Goal: Task Accomplishment & Management: Complete application form

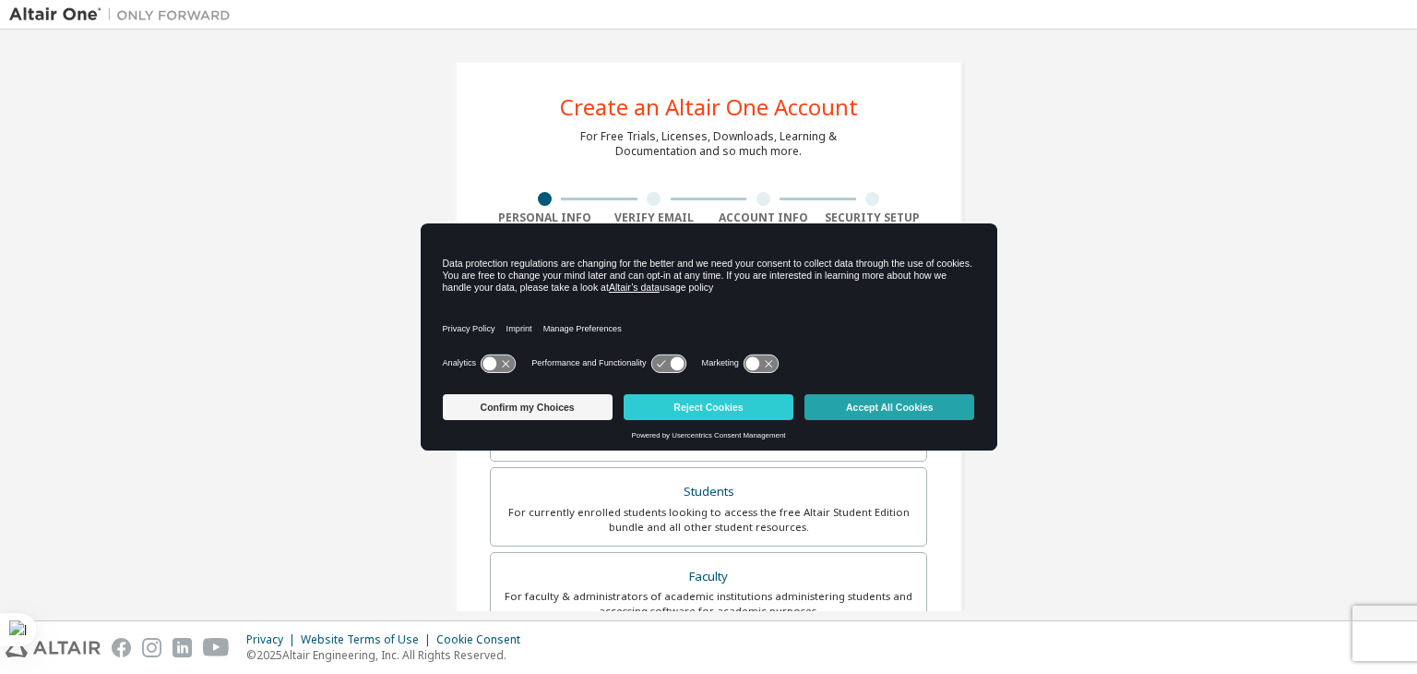
click at [842, 402] on button "Accept All Cookies" at bounding box center [890, 407] width 170 height 26
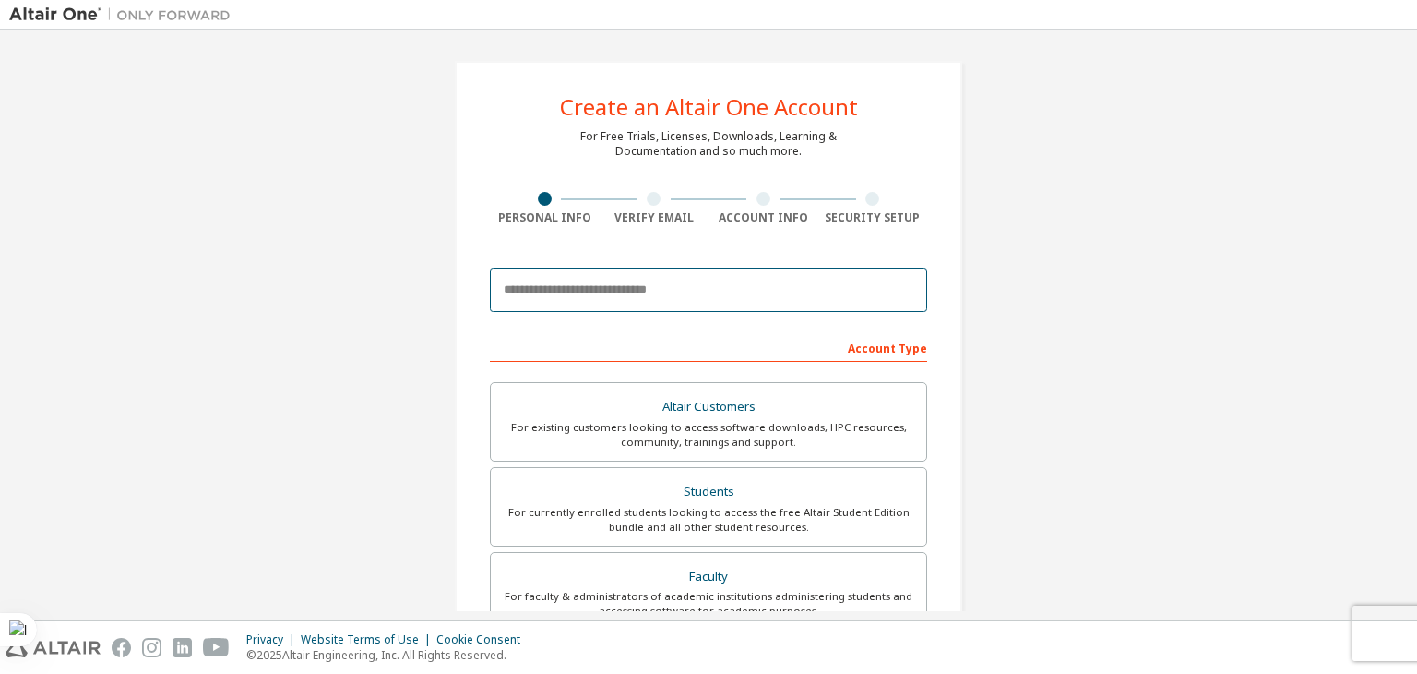
click at [641, 290] on input "email" at bounding box center [708, 290] width 437 height 44
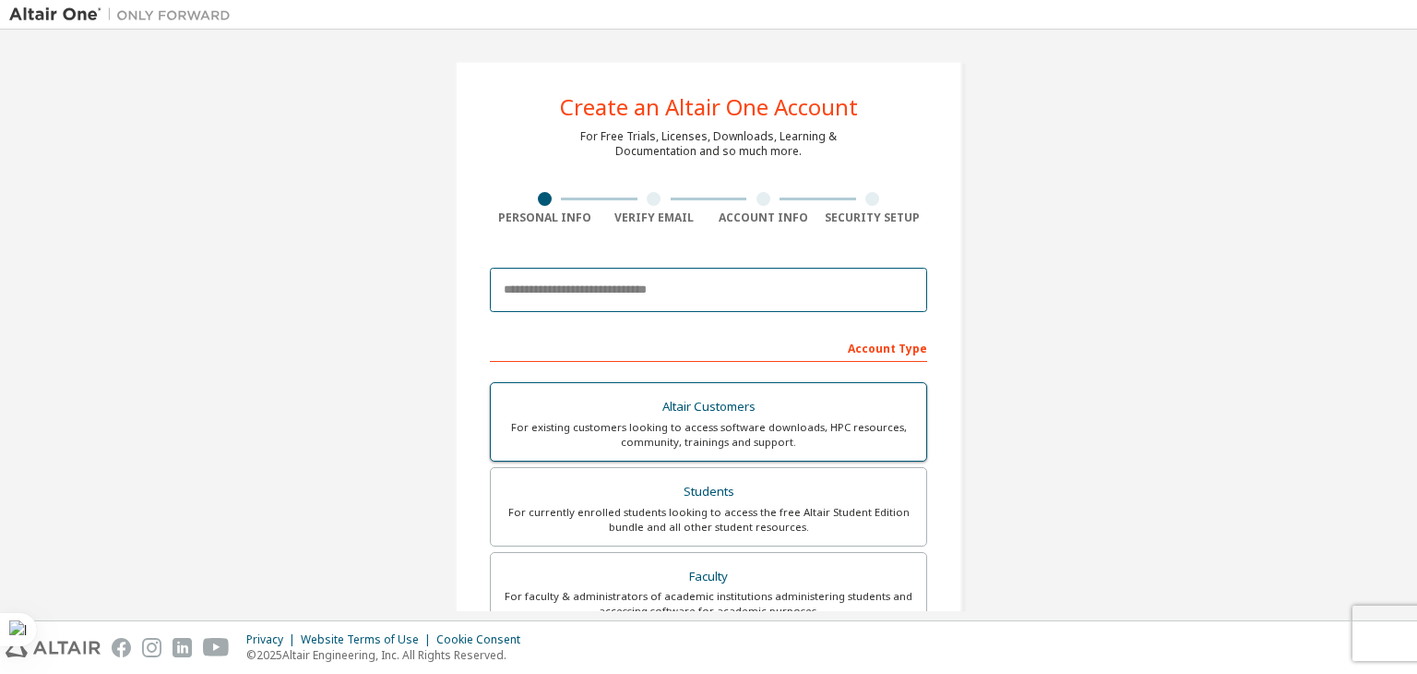
type input "**********"
